Goal: Transaction & Acquisition: Purchase product/service

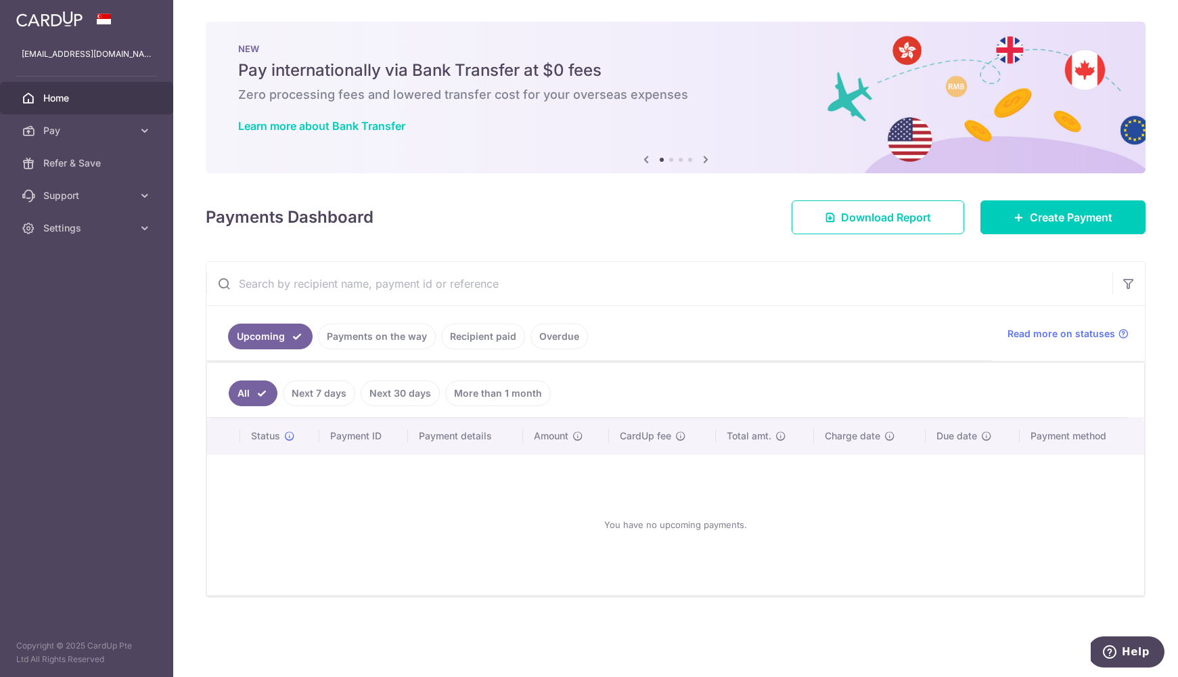
click at [459, 339] on link "Recipient paid" at bounding box center [483, 336] width 84 height 26
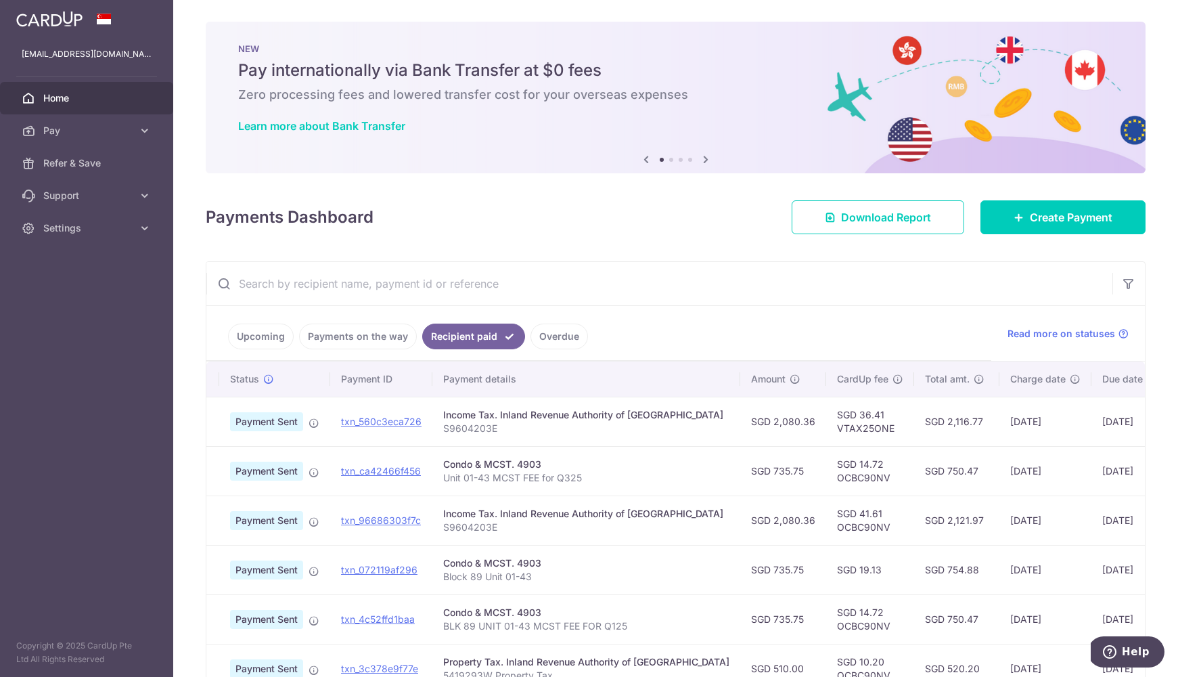
scroll to position [0, 30]
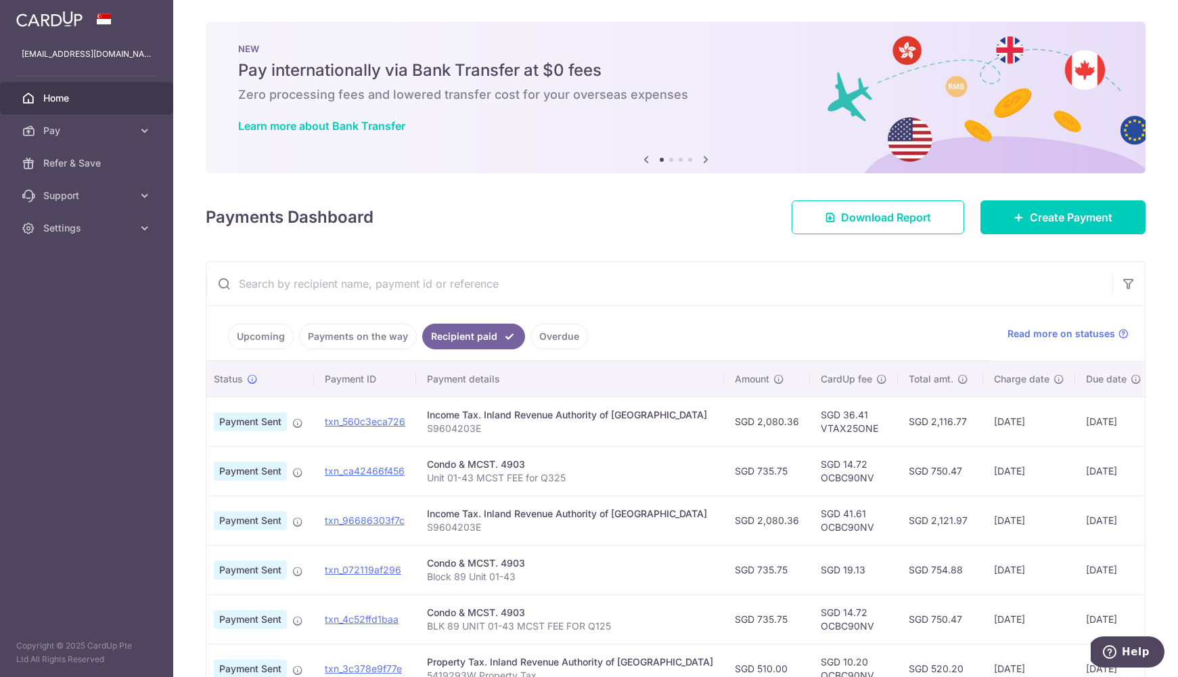
drag, startPoint x: 881, startPoint y: 417, endPoint x: 917, endPoint y: 417, distance: 35.9
click at [917, 417] on td "SGD 2,116.77" at bounding box center [940, 420] width 85 height 49
copy td "2,116.77"
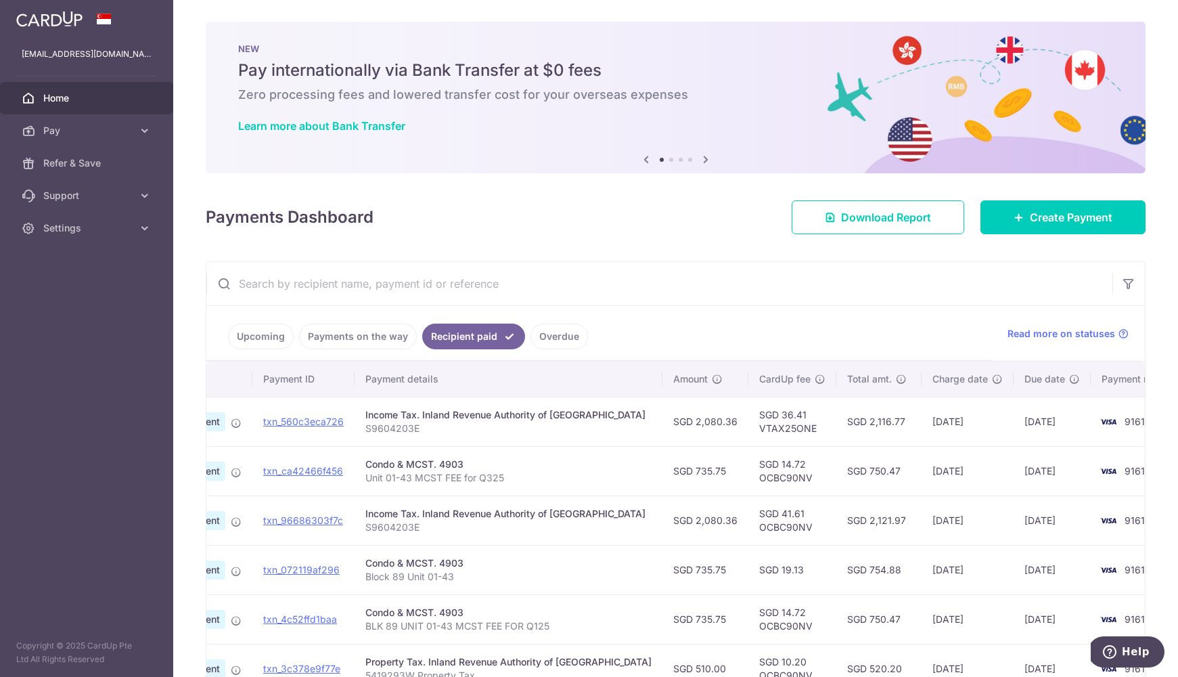
scroll to position [0, 0]
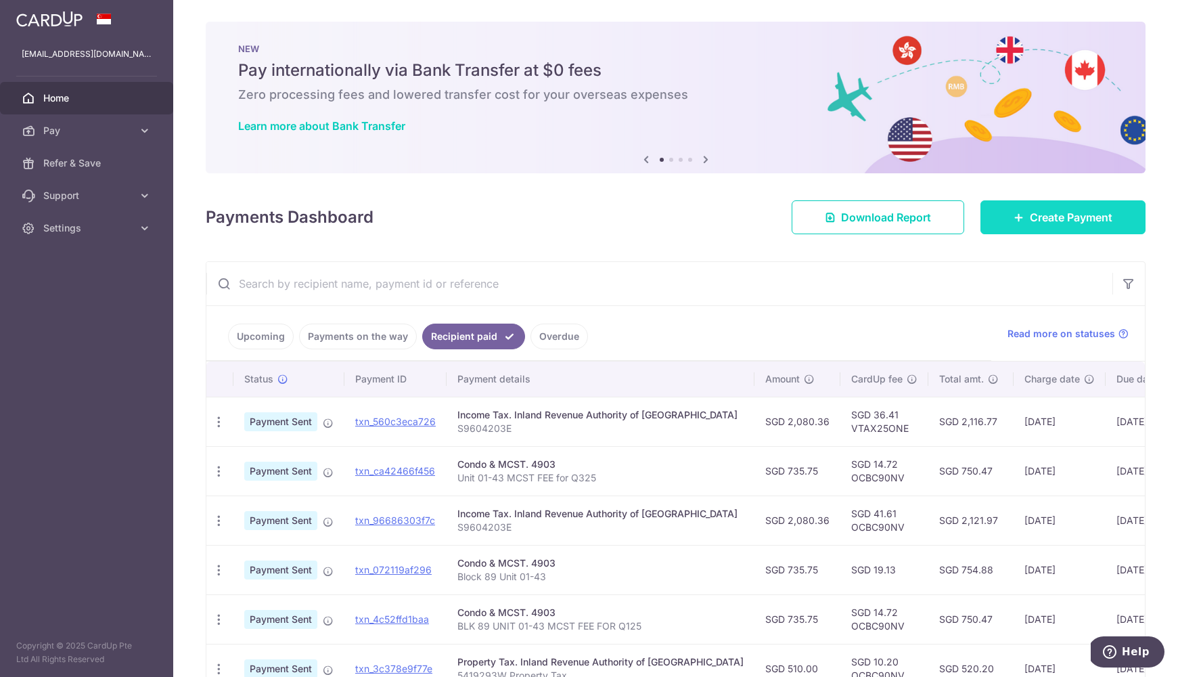
click at [1097, 233] on link "Create Payment" at bounding box center [1062, 217] width 165 height 34
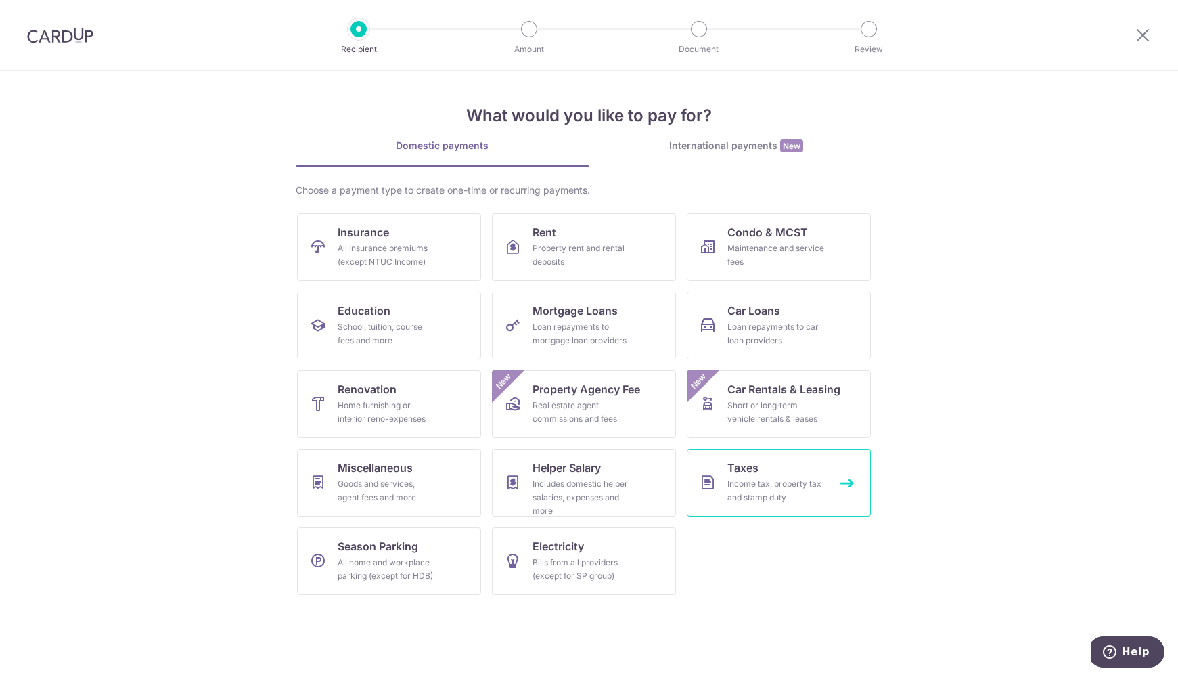
click at [697, 467] on link "Taxes Income tax, property tax and stamp duty" at bounding box center [779, 483] width 184 height 68
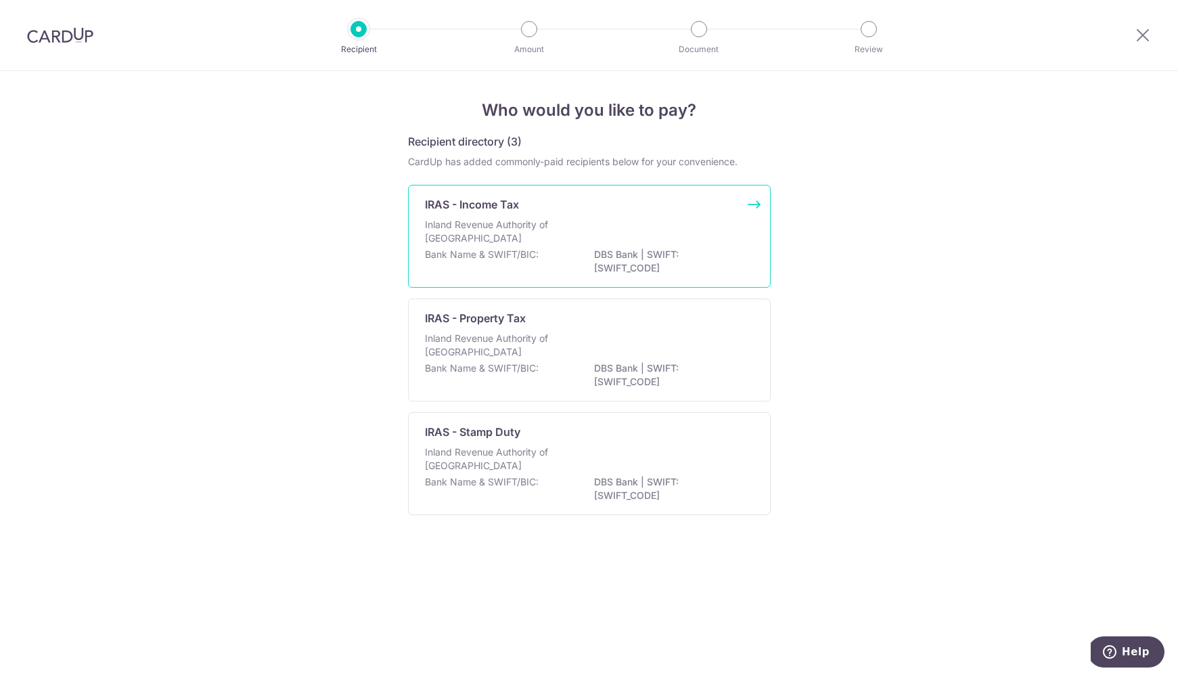
click at [687, 221] on div "Inland Revenue Authority of [GEOGRAPHIC_DATA]" at bounding box center [589, 233] width 329 height 30
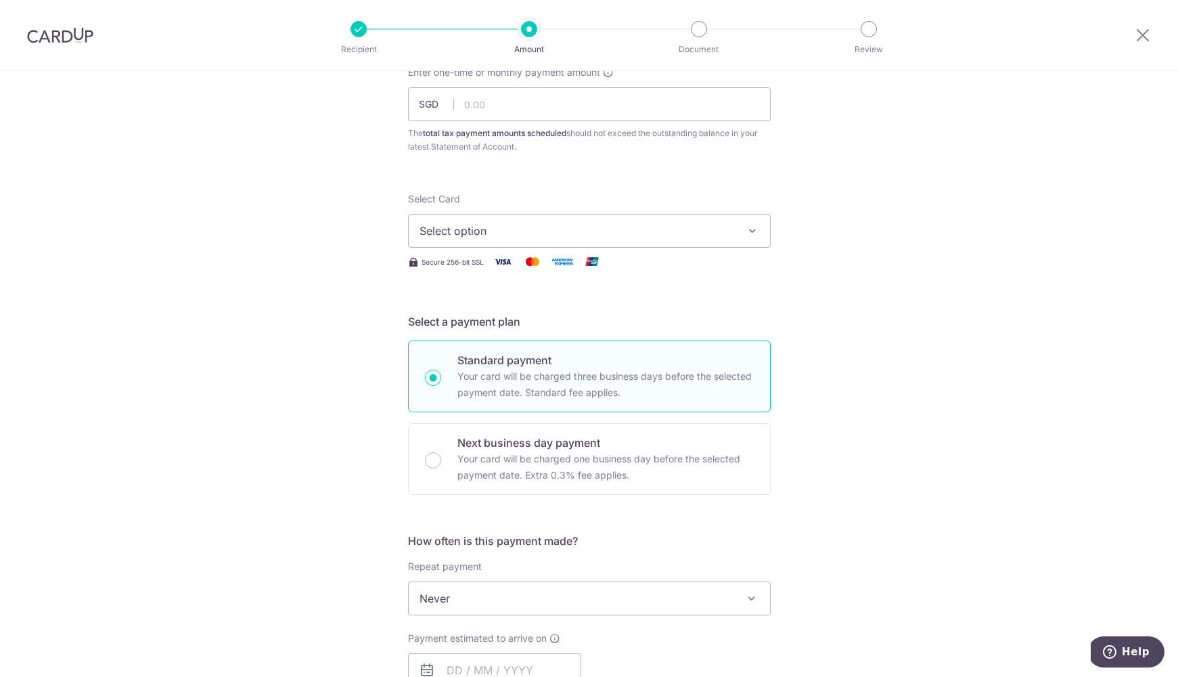
scroll to position [65, 0]
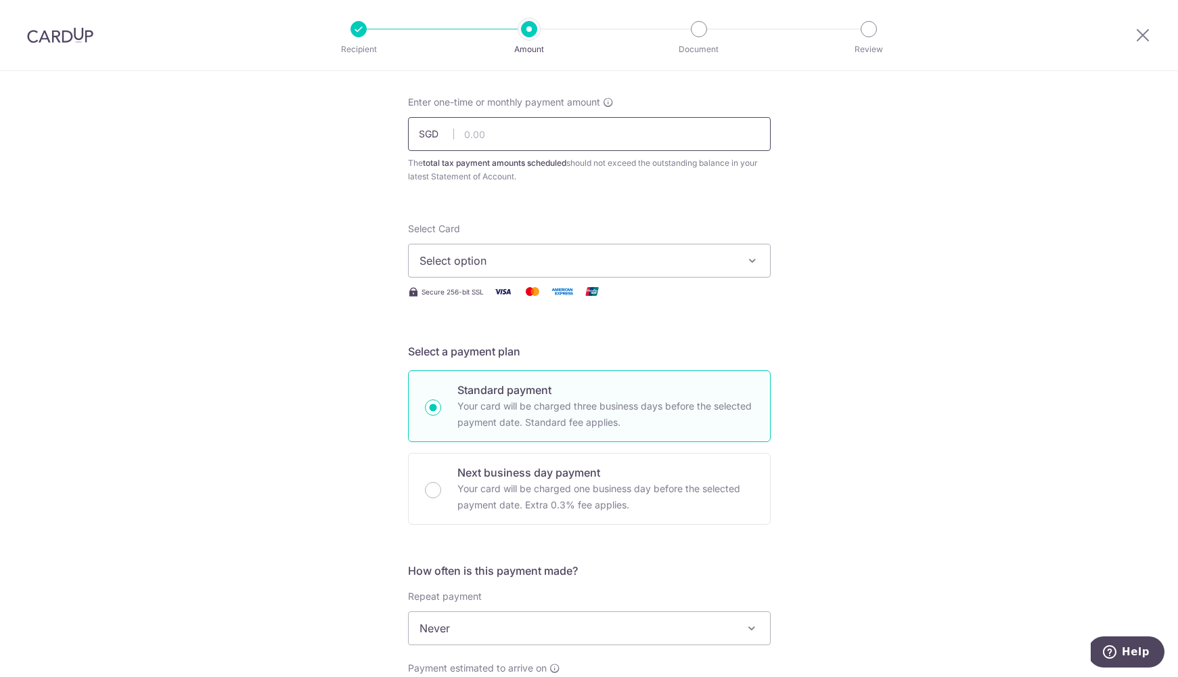
click at [643, 145] on input "text" at bounding box center [589, 134] width 363 height 34
paste input "2,116.77"
click at [615, 128] on input "2,116.77" at bounding box center [589, 134] width 363 height 34
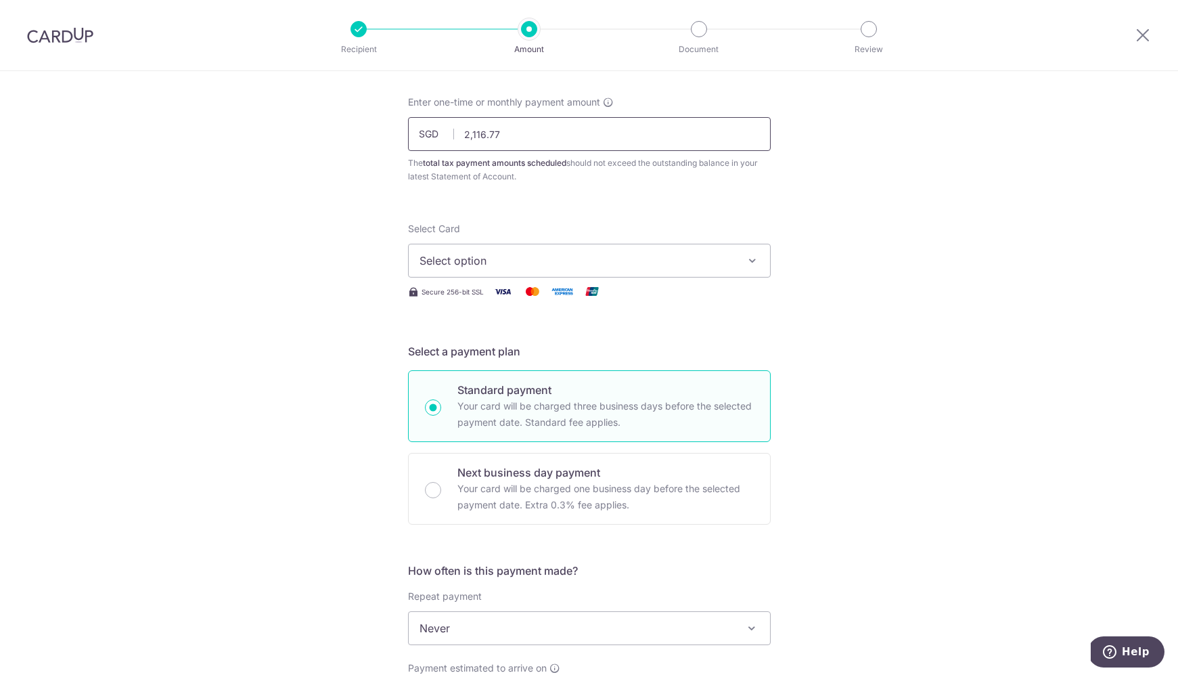
paste input "text"
type input "2116.77"
click at [614, 127] on input "2116.77" at bounding box center [589, 134] width 363 height 34
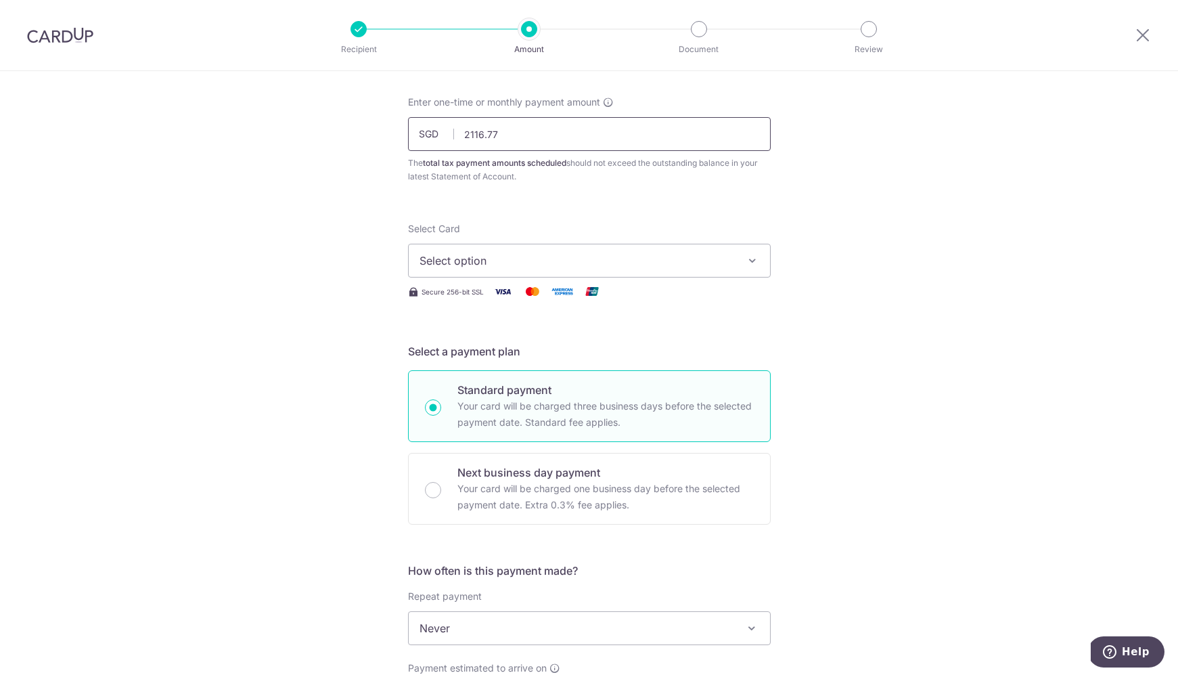
click at [612, 127] on input "2116.77" at bounding box center [589, 134] width 363 height 34
type input "2"
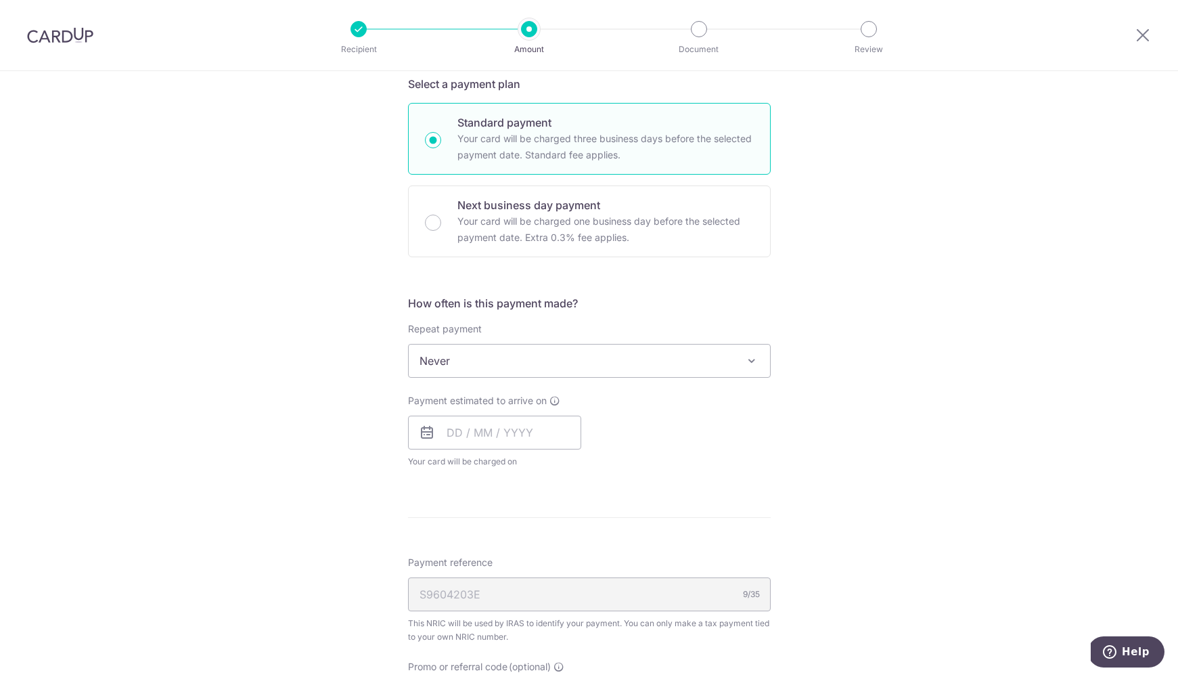
scroll to position [0, 0]
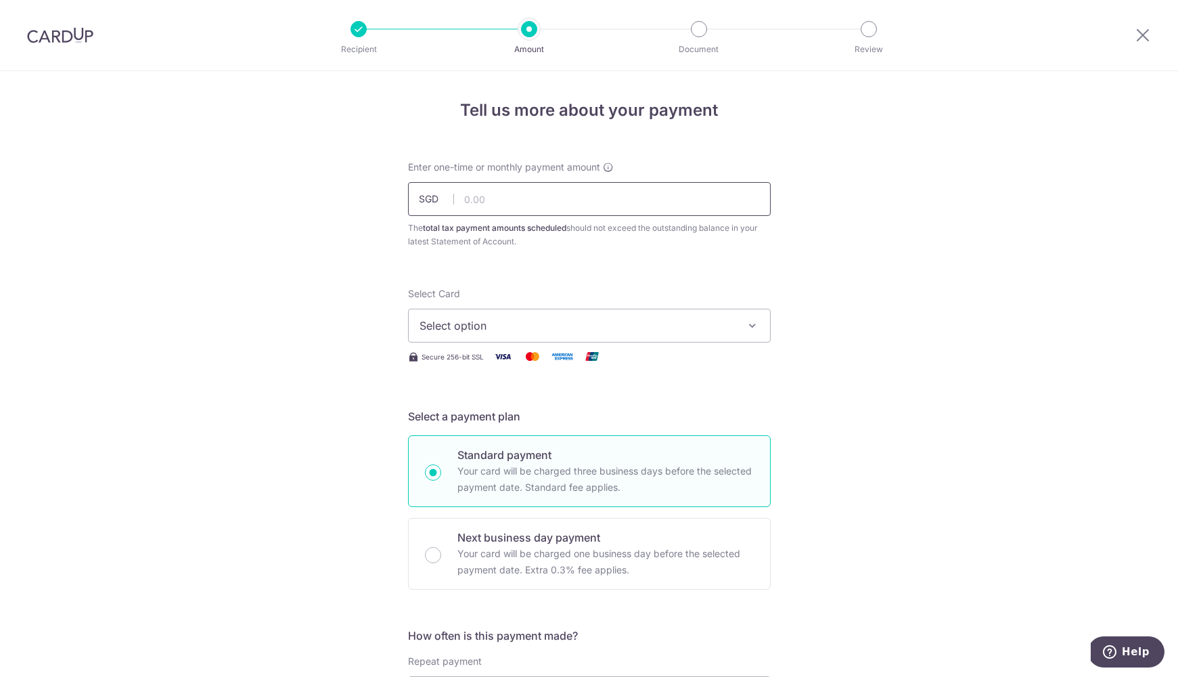
paste input "2,080.36"
click at [614, 335] on button "Select option" at bounding box center [589, 325] width 363 height 34
type input "2,080.36"
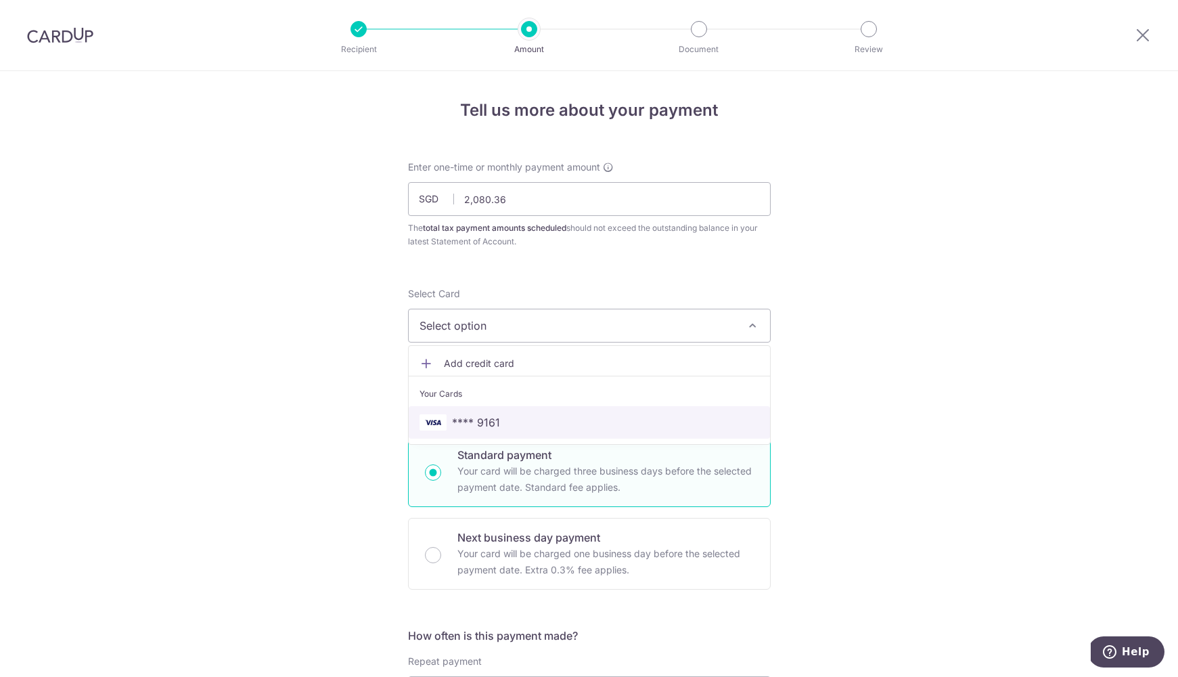
click at [580, 410] on link "**** 9161" at bounding box center [589, 422] width 361 height 32
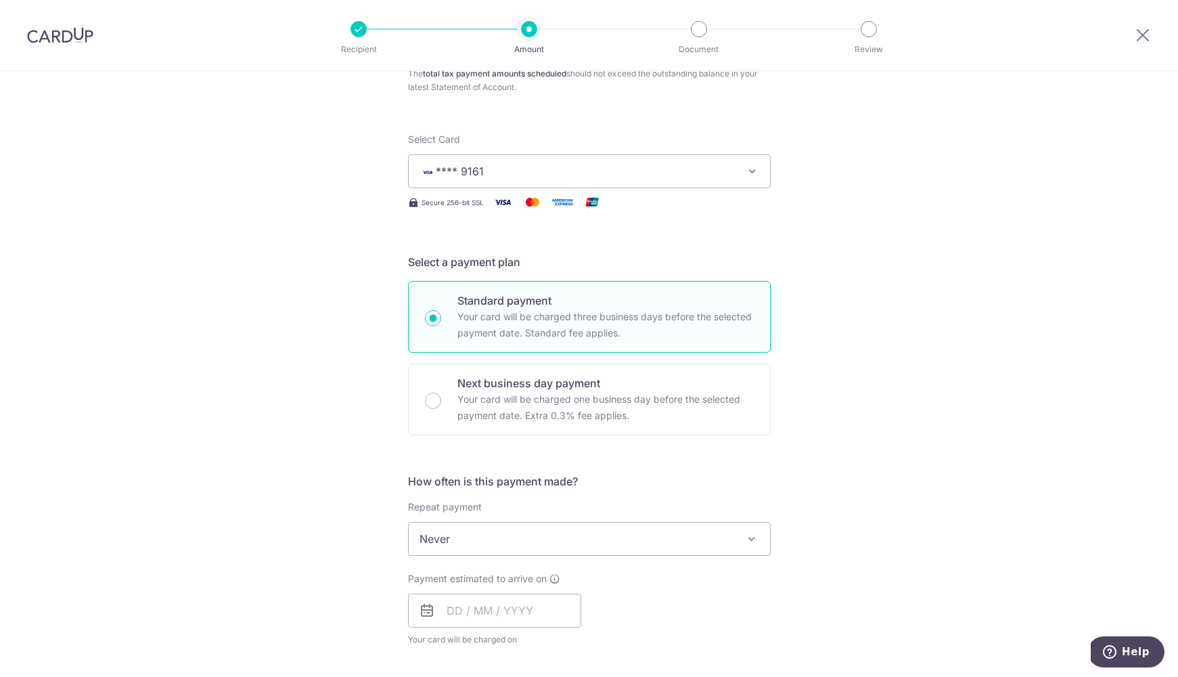
scroll to position [239, 0]
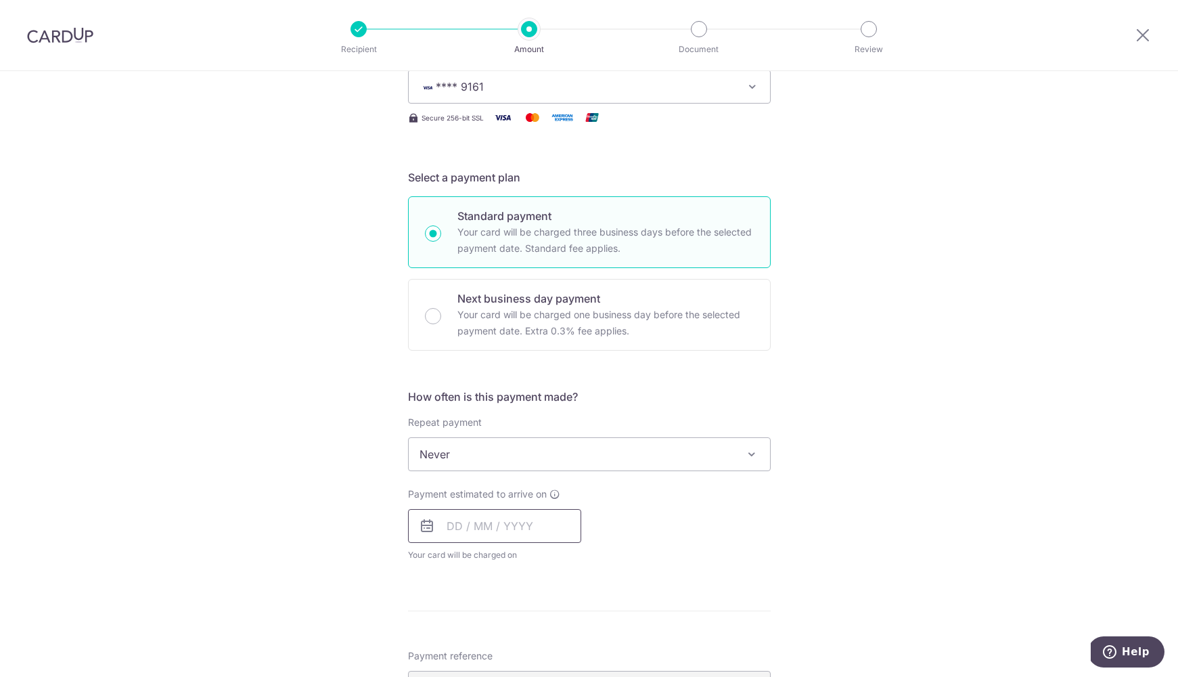
click at [538, 515] on input "text" at bounding box center [494, 526] width 173 height 34
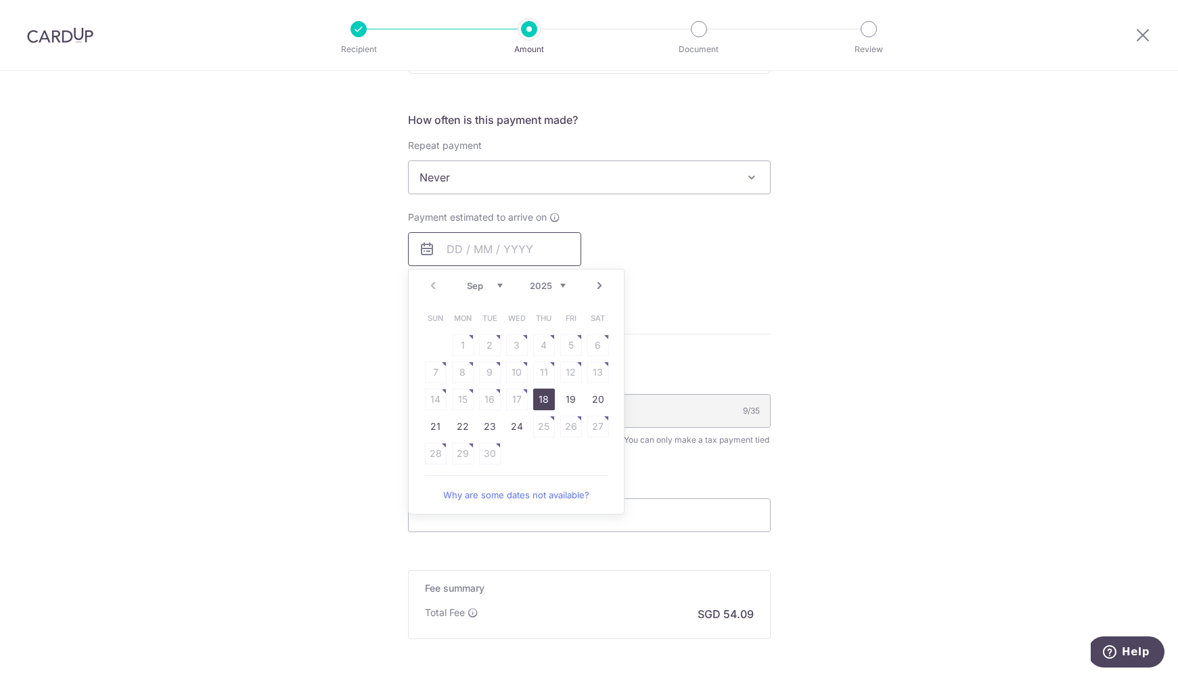
scroll to position [527, 0]
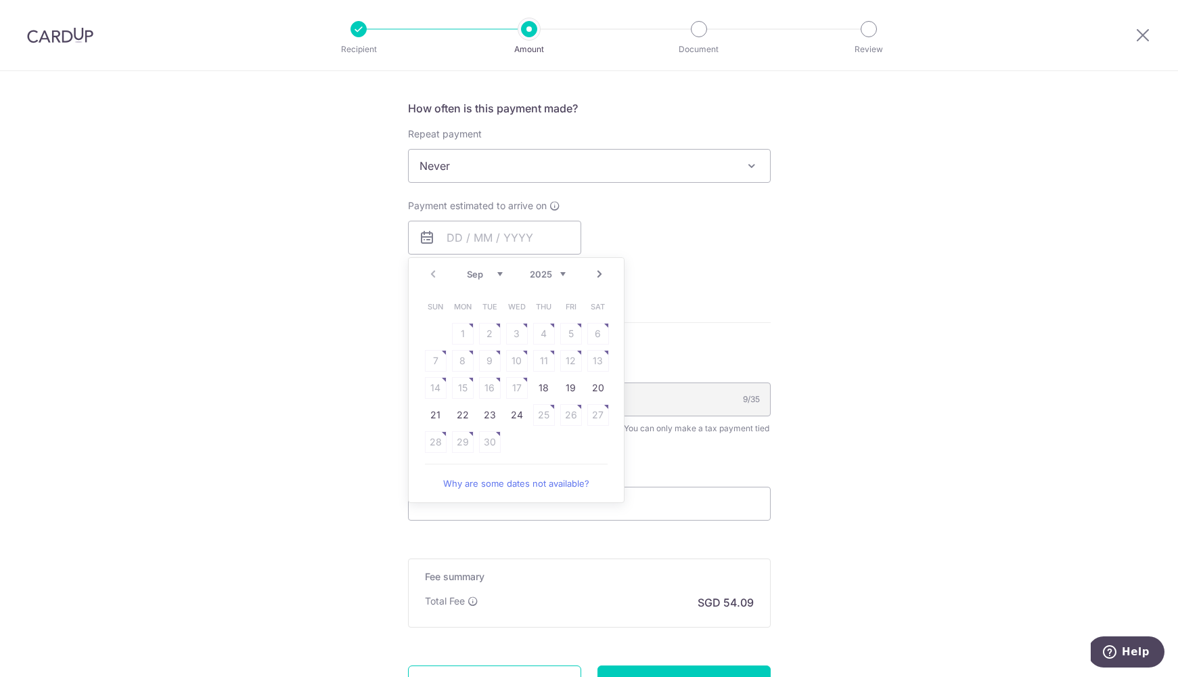
click at [598, 275] on link "Next" at bounding box center [599, 274] width 16 height 16
click at [431, 269] on link "Prev" at bounding box center [433, 274] width 16 height 16
click at [599, 273] on link "Next" at bounding box center [599, 274] width 16 height 16
click at [480, 357] on link "7" at bounding box center [490, 361] width 22 height 22
type input "[DATE]"
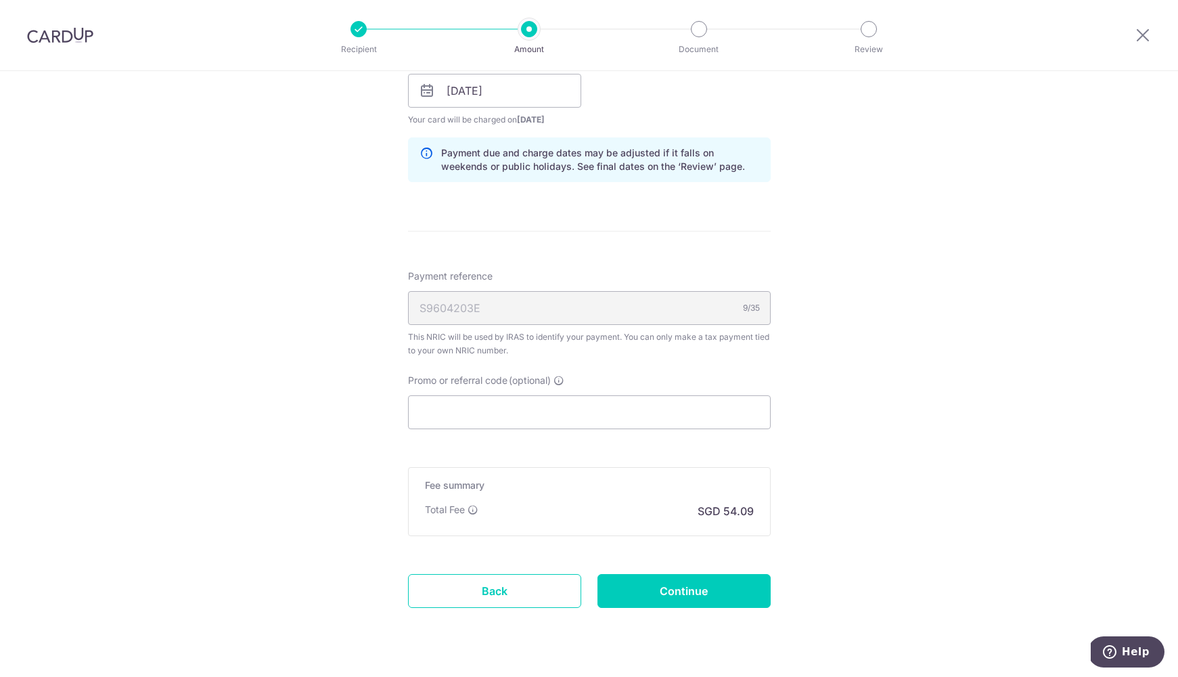
scroll to position [691, 0]
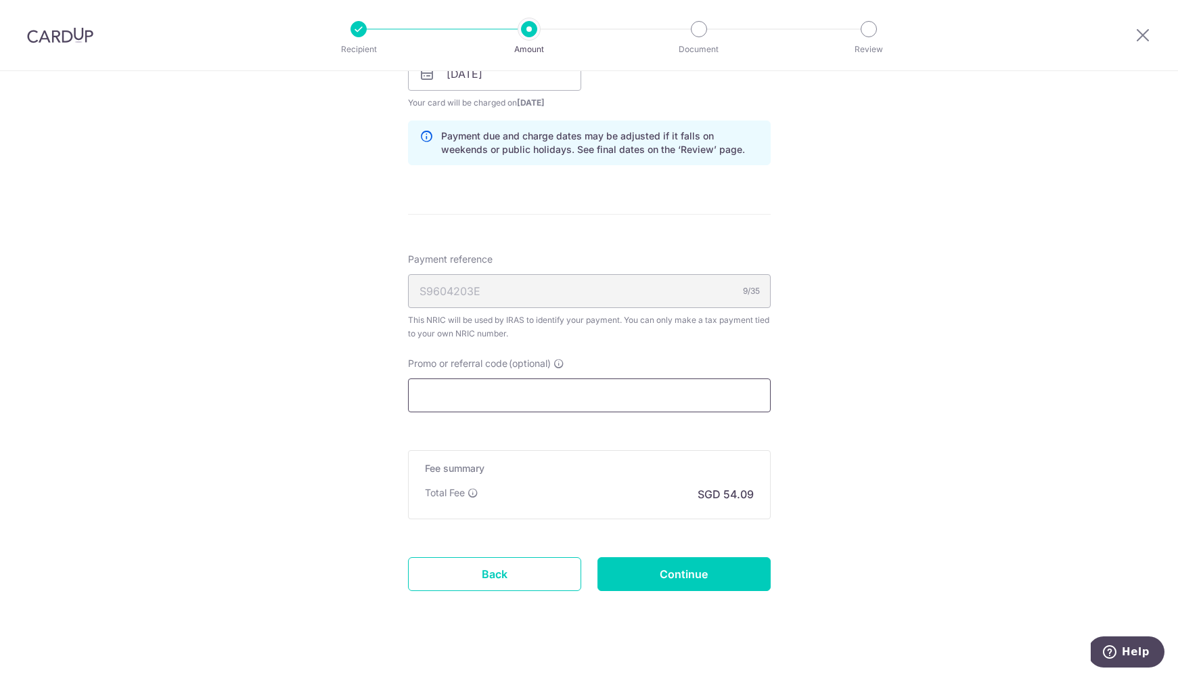
click at [606, 398] on input "Promo or referral code (optional)" at bounding box center [589, 395] width 363 height 34
paste input "OCBC90NV"
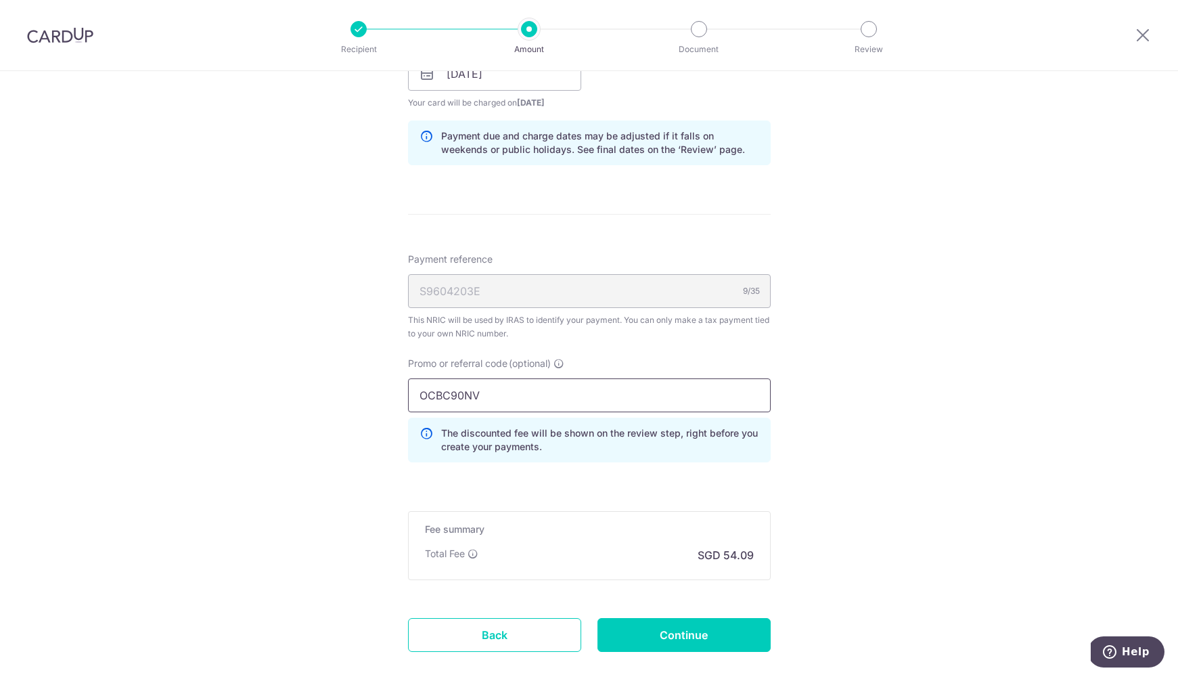
type input "OCBC90NV"
click at [654, 652] on form "Enter one-time or monthly payment amount SGD 2,080.36 2080.36 The total tax pay…" at bounding box center [589, 80] width 363 height 1220
click at [655, 636] on input "Continue" at bounding box center [683, 635] width 173 height 34
type input "Create Schedule"
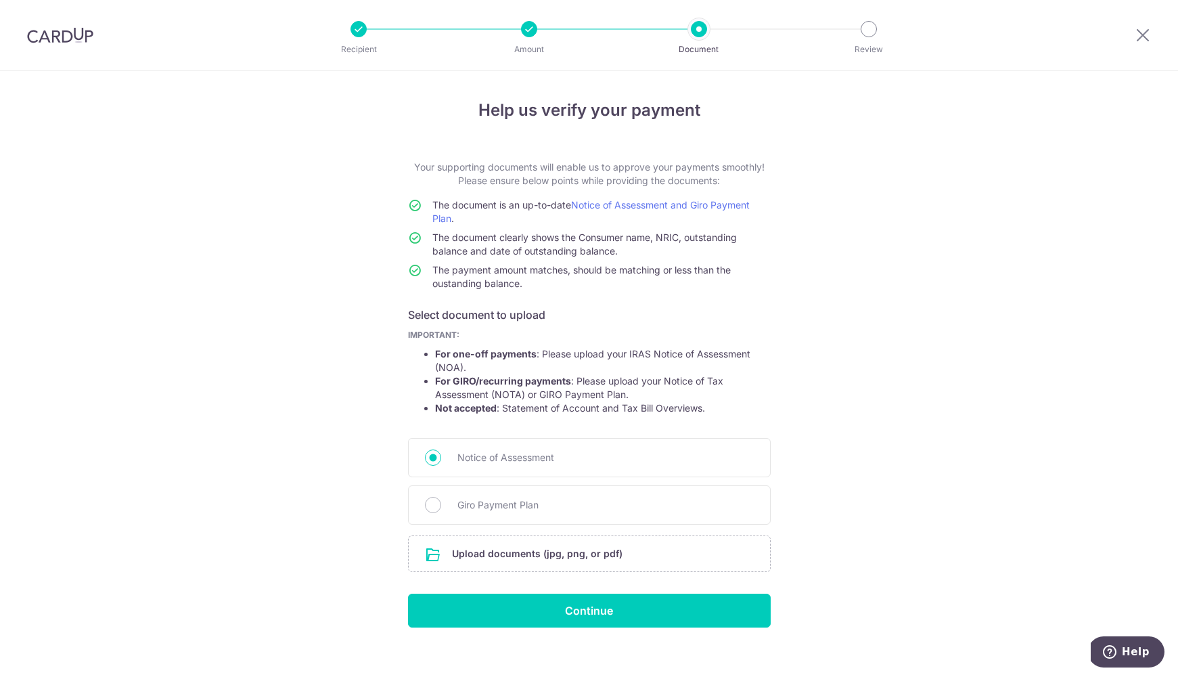
scroll to position [14, 0]
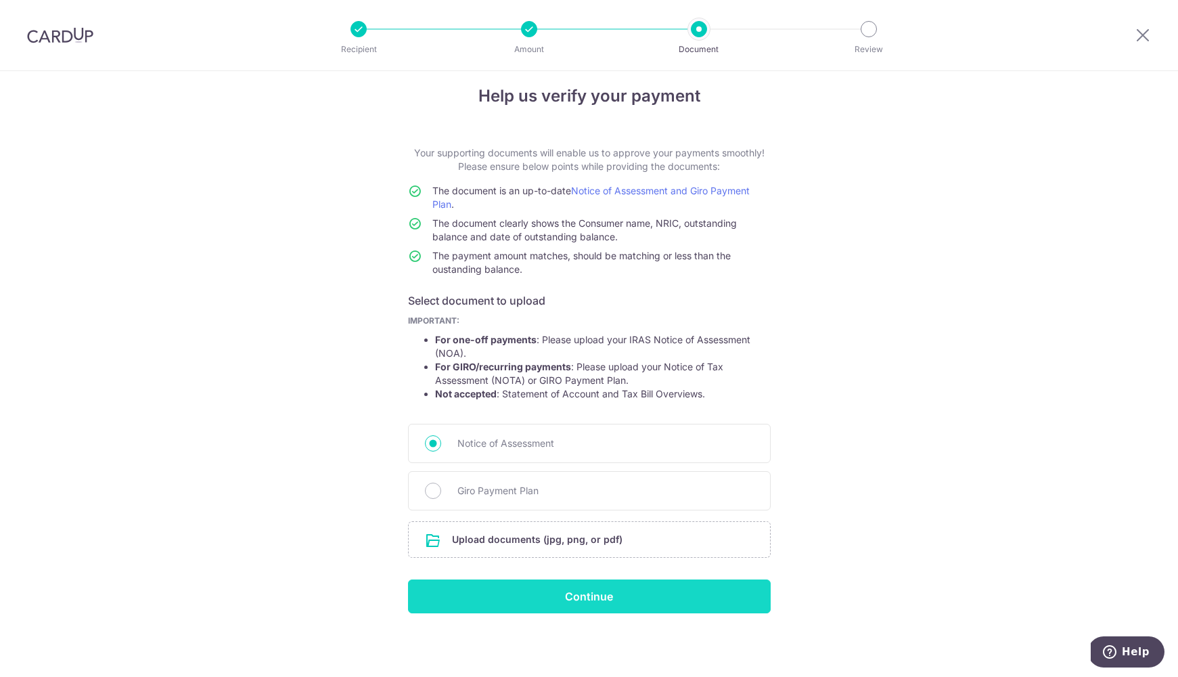
click at [624, 591] on input "Continue" at bounding box center [589, 596] width 363 height 34
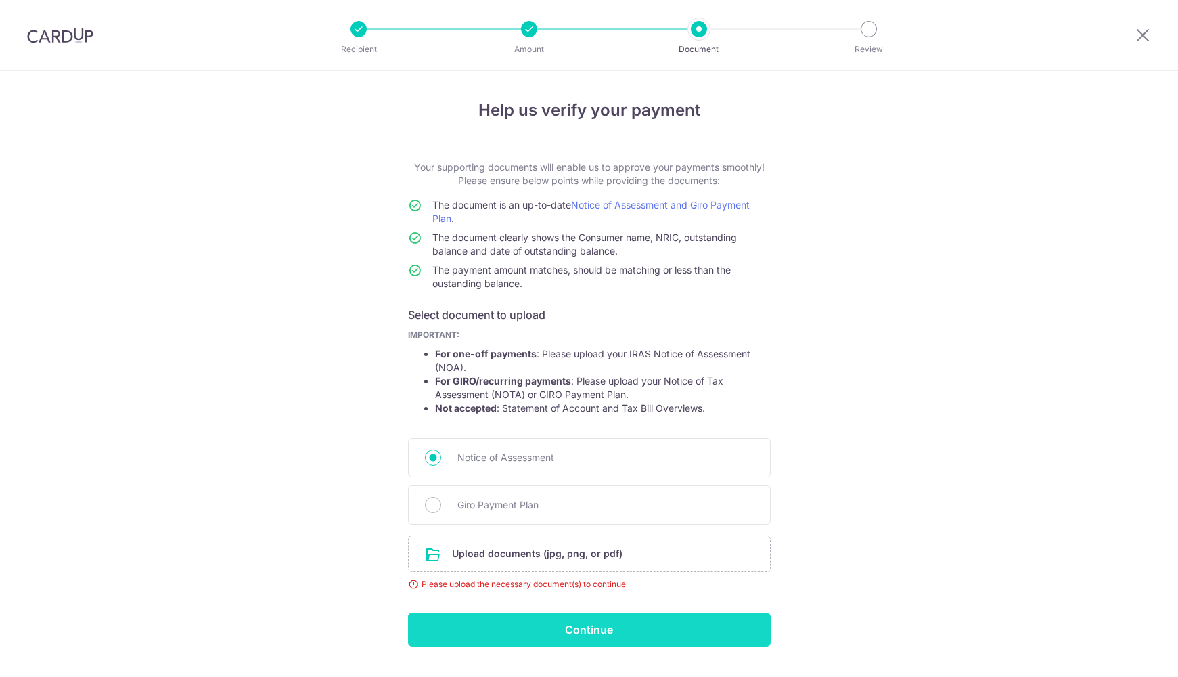
scroll to position [33, 0]
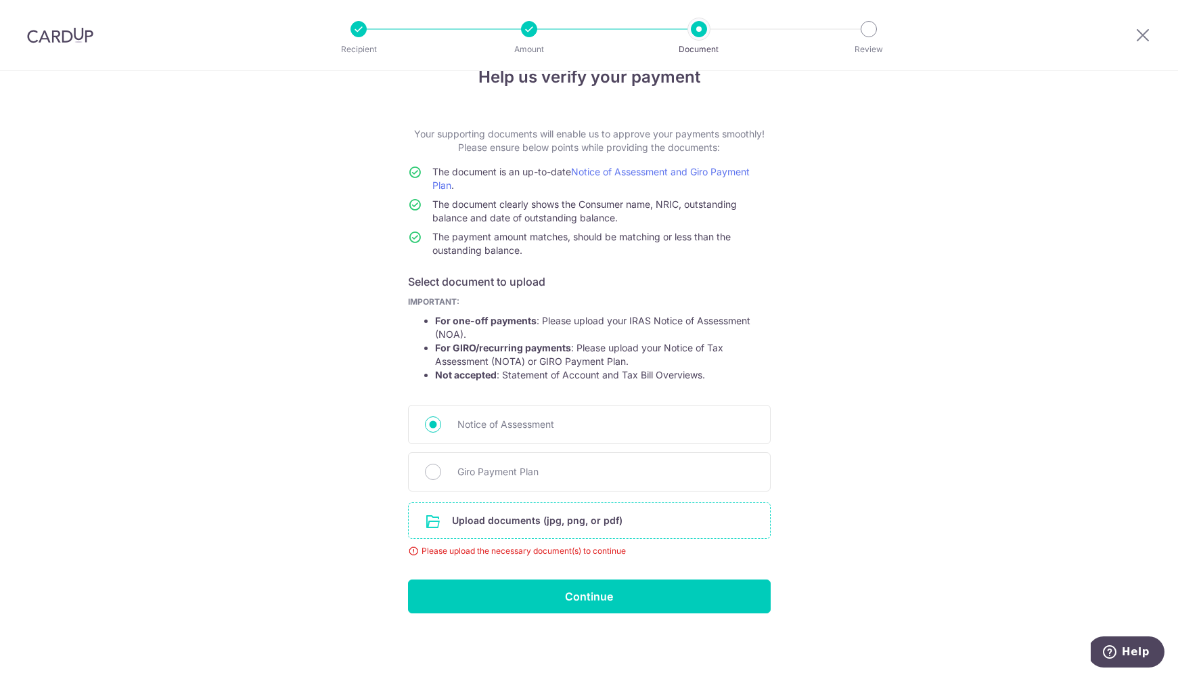
click at [649, 506] on input "file" at bounding box center [589, 520] width 361 height 35
click at [497, 513] on input "file" at bounding box center [589, 520] width 361 height 35
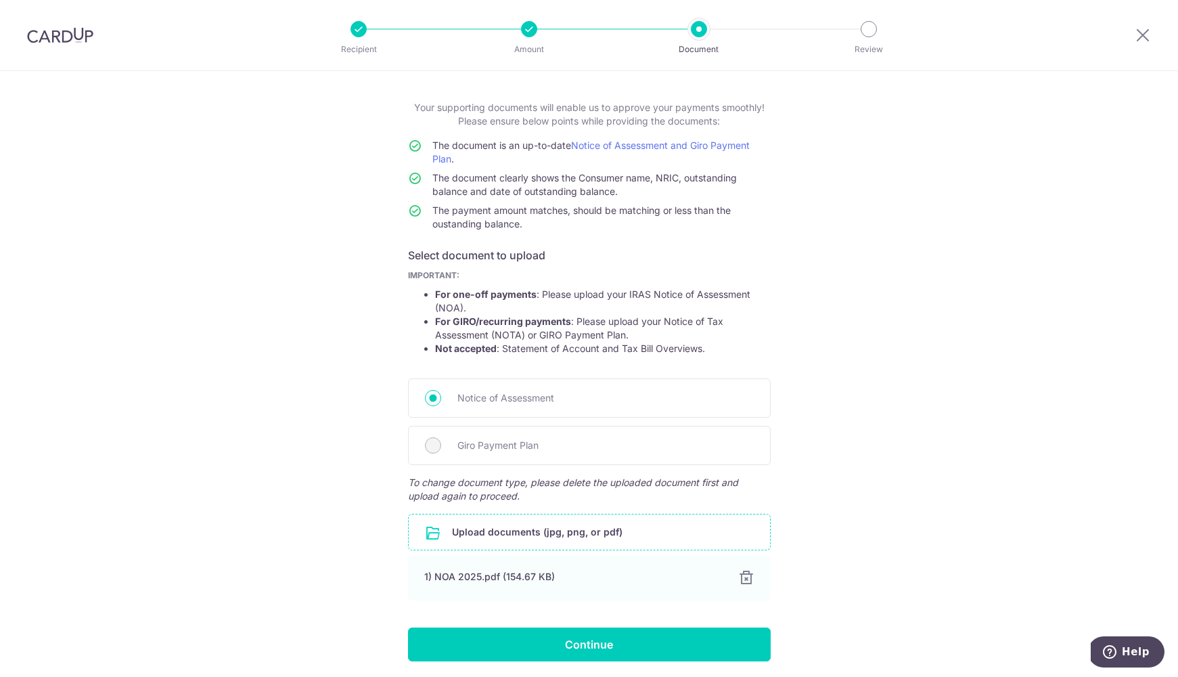
scroll to position [80, 0]
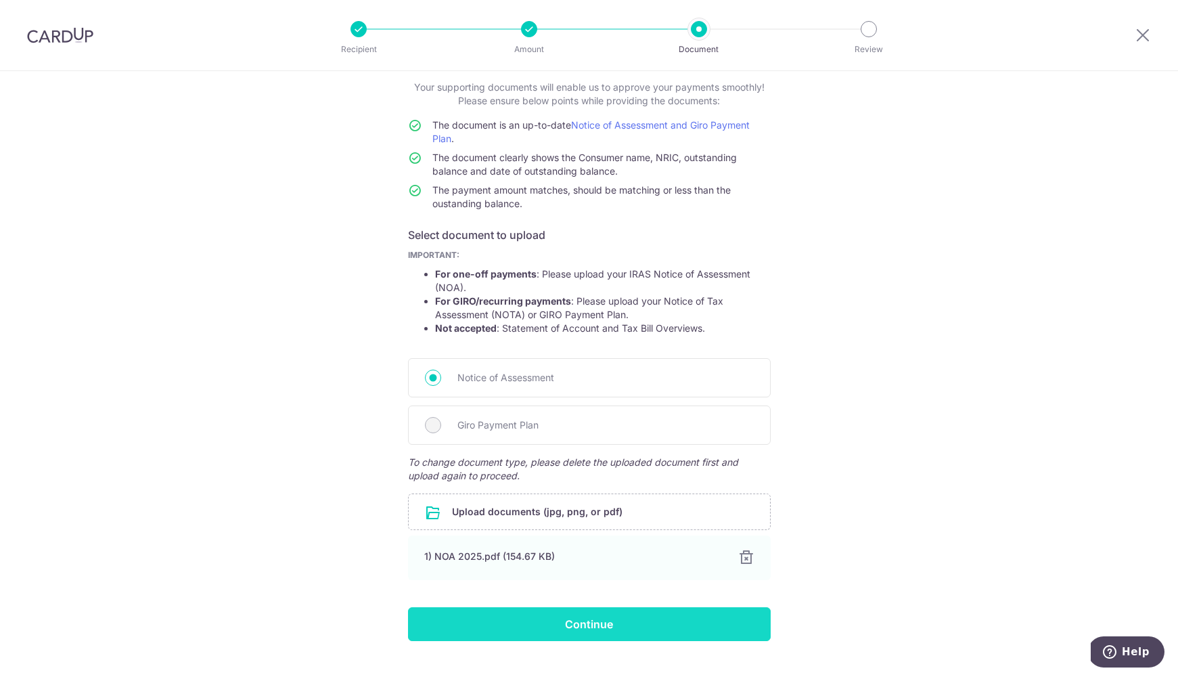
click at [555, 619] on input "Continue" at bounding box center [589, 624] width 363 height 34
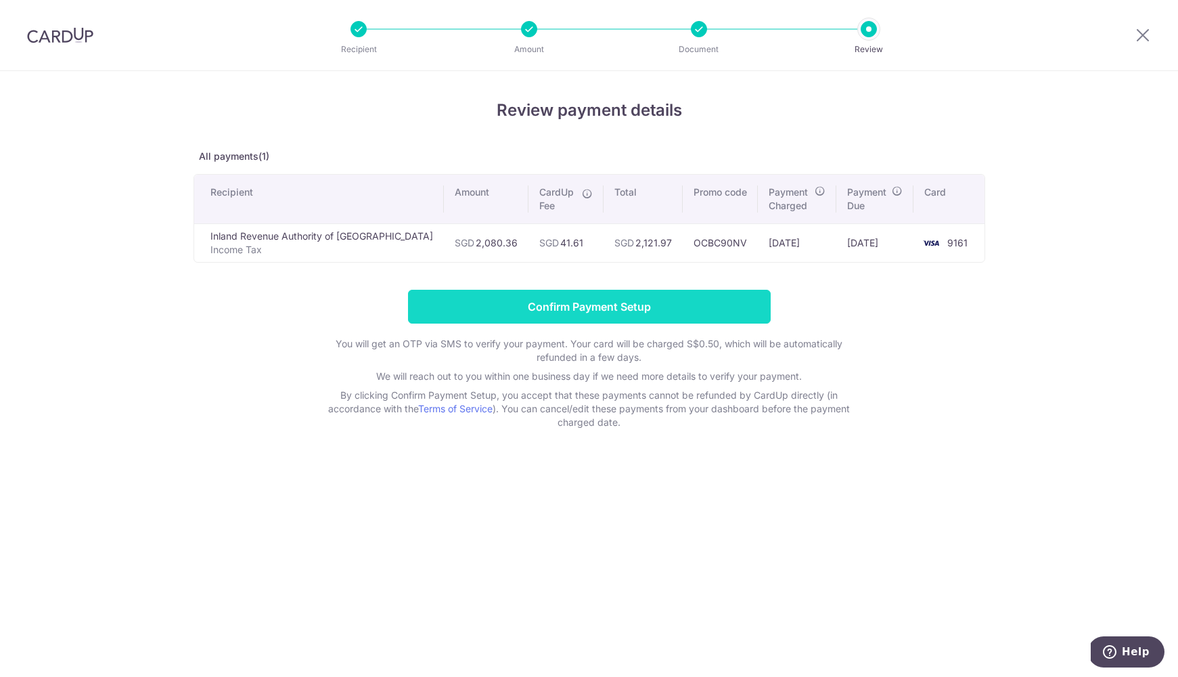
click at [659, 302] on input "Confirm Payment Setup" at bounding box center [589, 307] width 363 height 34
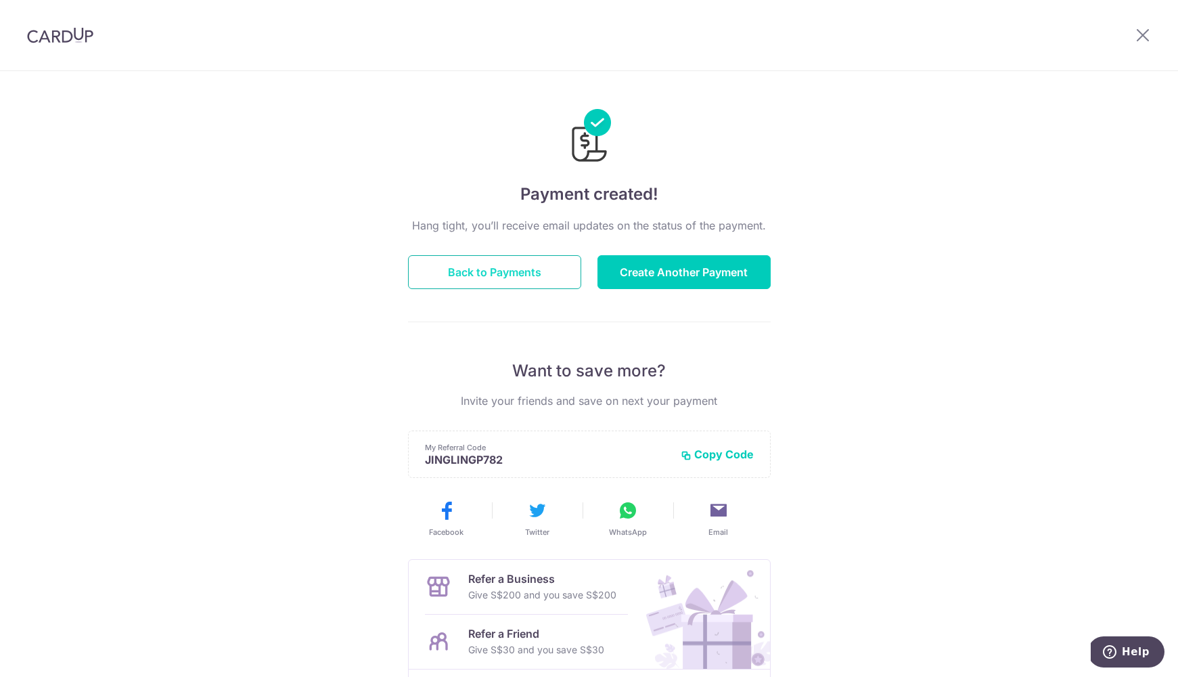
click at [552, 281] on button "Back to Payments" at bounding box center [494, 272] width 173 height 34
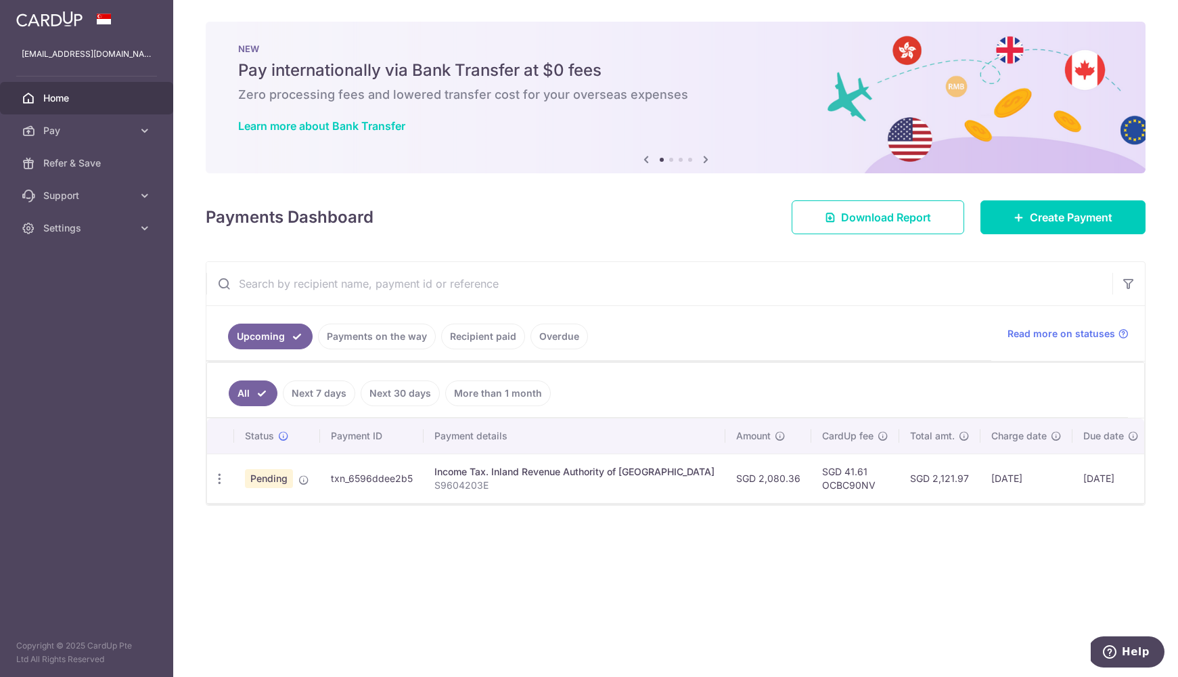
click at [476, 329] on link "Recipient paid" at bounding box center [483, 336] width 84 height 26
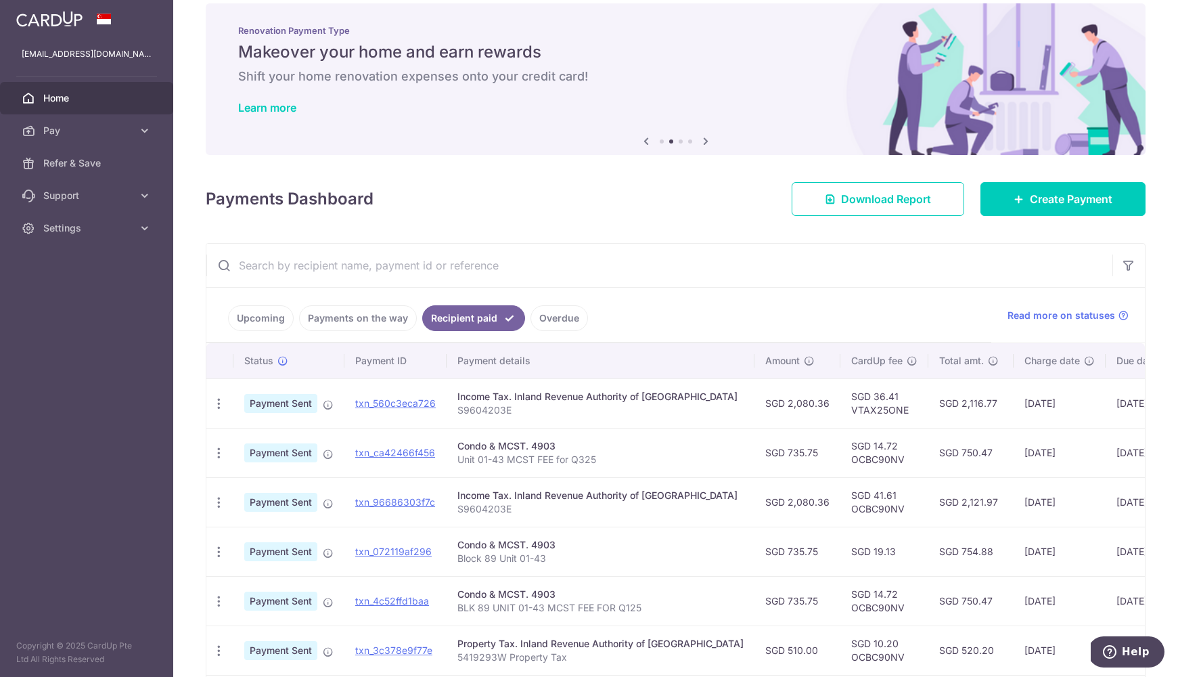
scroll to position [22, 0]
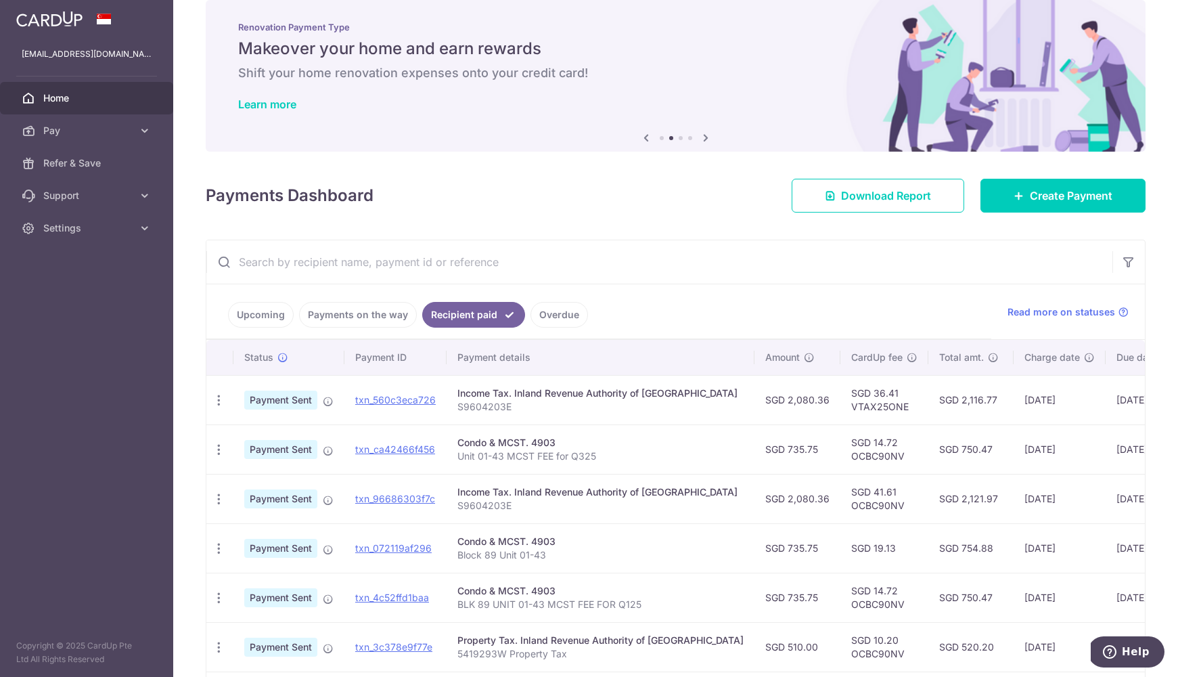
click at [840, 405] on td "SGD 36.41 VTAX25ONE" at bounding box center [884, 399] width 88 height 49
copy tr "VTAX25ONE"
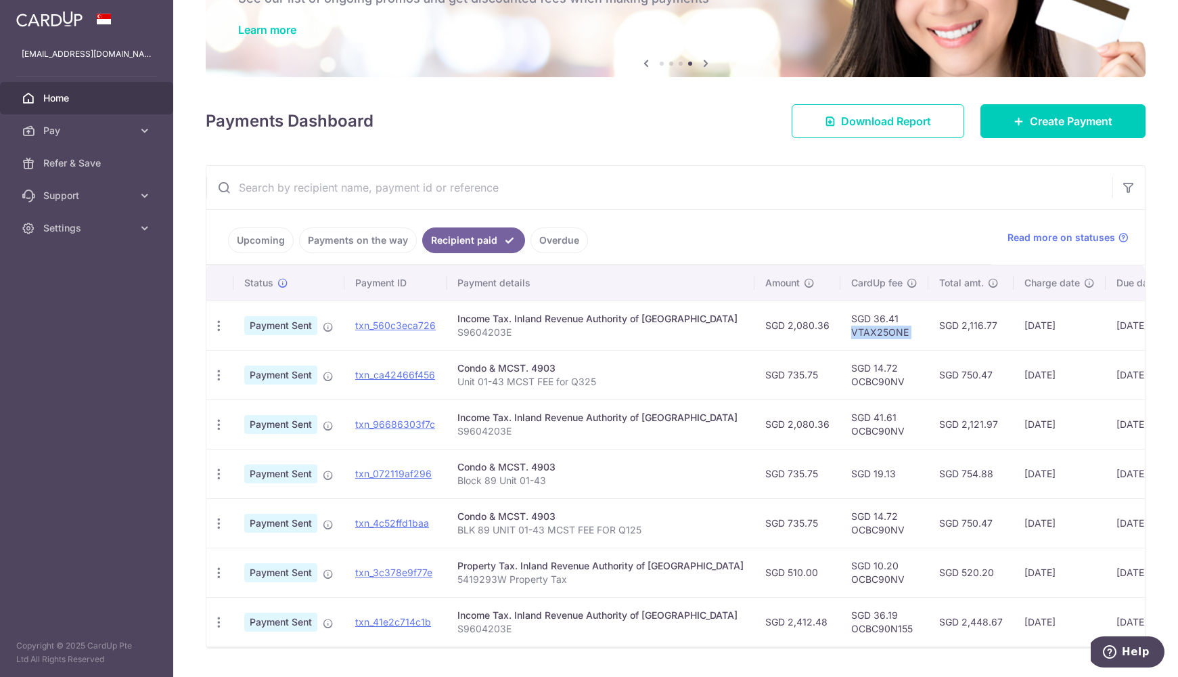
scroll to position [0, 0]
